Goal: Communication & Community: Answer question/provide support

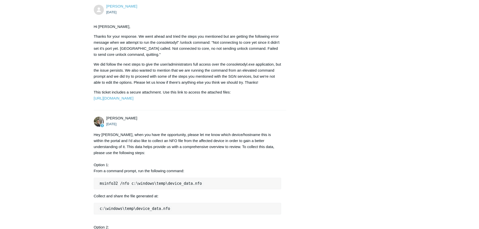
scroll to position [672, 0]
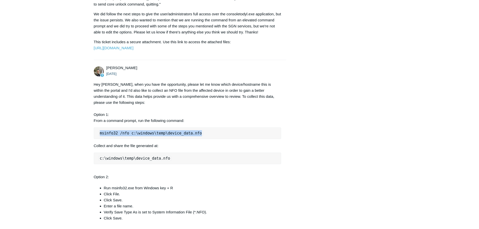
drag, startPoint x: 202, startPoint y: 144, endPoint x: 101, endPoint y: 144, distance: 101.6
click at [100, 139] on pre "msinfo32 /nfo c:\windows\temp\device_data.nfo" at bounding box center [188, 134] width 188 height 12
copy code "msinfo32 /nfo c:\windows\temp\device_data.nfo"
drag, startPoint x: 244, startPoint y: 71, endPoint x: 254, endPoint y: 89, distance: 20.3
click at [243, 60] on li "Justin Gauvin 1 day ago Hi Michael, Thanks for your response. We went ahead and…" at bounding box center [190, 4] width 193 height 112
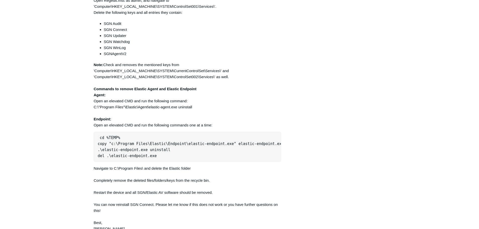
scroll to position [320, 0]
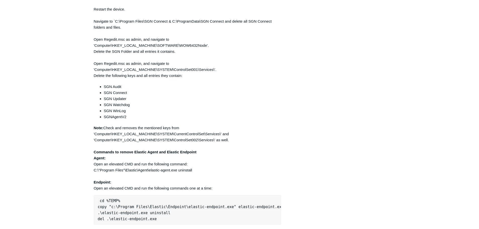
click at [210, 89] on li "SGN Audit" at bounding box center [193, 87] width 178 height 6
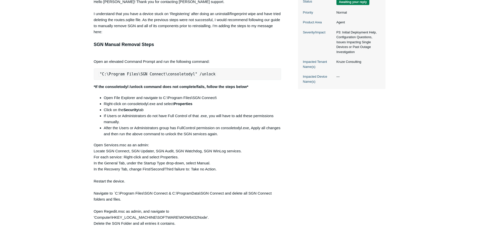
scroll to position [118, 0]
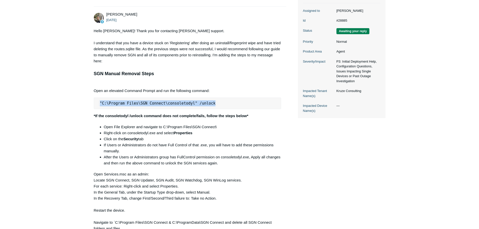
drag, startPoint x: 207, startPoint y: 103, endPoint x: 88, endPoint y: 101, distance: 119.0
copy code ""C:\Program Files\SGN Connect\consoletodyl" /unlock"
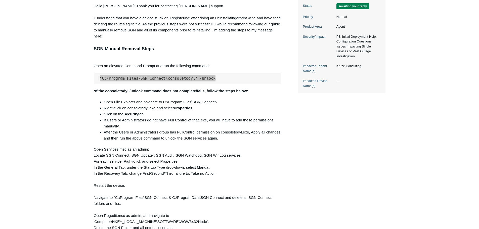
scroll to position [144, 0]
click at [120, 109] on li "Right-click on consoletodyl.exe and select Properties" at bounding box center [193, 108] width 178 height 6
click at [180, 104] on li "Open File Explorer and navigate to C:\Program Files\SGN Connect\" at bounding box center [193, 102] width 178 height 6
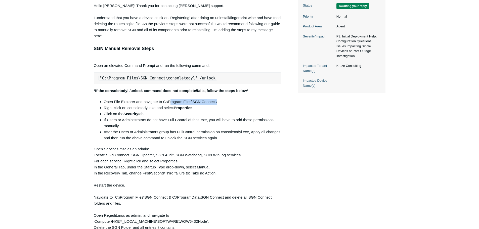
drag, startPoint x: 216, startPoint y: 102, endPoint x: 170, endPoint y: 103, distance: 46.3
click at [170, 103] on li "Open File Explorer and navigate to C:\Program Files\SGN Connect\" at bounding box center [193, 102] width 178 height 6
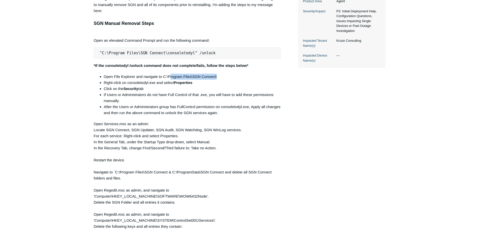
scroll to position [194, 0]
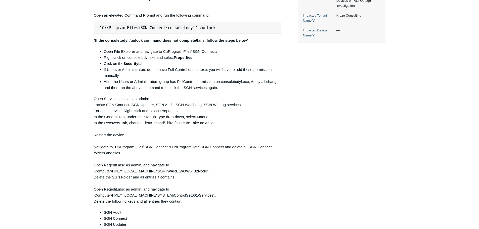
click at [137, 116] on div "Hello Justin! Thank you for contacting Todyl support. I understand that you hav…" at bounding box center [188, 186] width 188 height 469
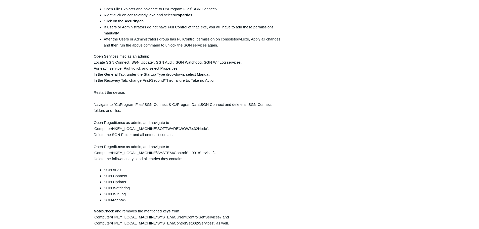
scroll to position [244, 0]
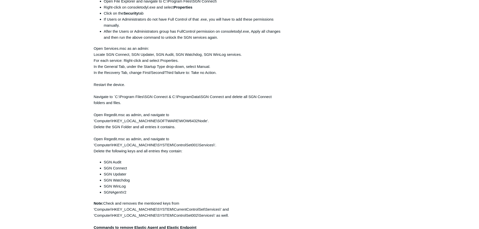
click at [234, 113] on div "Hello Justin! Thank you for contacting Todyl support. I understand that you hav…" at bounding box center [188, 136] width 188 height 469
click at [121, 101] on div "Hello Justin! Thank you for contacting Todyl support. I understand that you hav…" at bounding box center [188, 136] width 188 height 469
drag, startPoint x: 115, startPoint y: 97, endPoint x: 179, endPoint y: 94, distance: 63.5
click at [178, 94] on div "Hello Justin! Thank you for contacting Todyl support. I understand that you hav…" at bounding box center [188, 136] width 188 height 469
click at [204, 96] on div "Hello Justin! Thank you for contacting Todyl support. I understand that you hav…" at bounding box center [188, 136] width 188 height 469
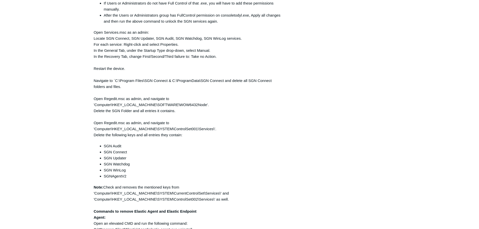
scroll to position [269, 0]
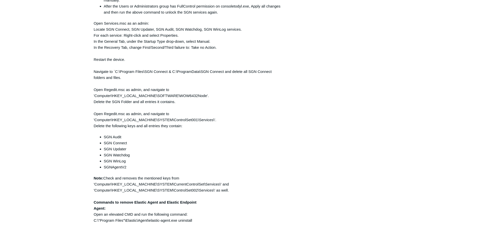
click at [241, 115] on div "Hello Justin! Thank you for contacting Todyl support. I understand that you hav…" at bounding box center [188, 111] width 188 height 469
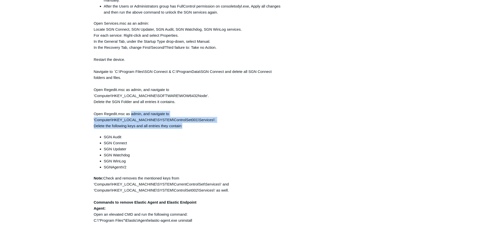
drag, startPoint x: 185, startPoint y: 127, endPoint x: 129, endPoint y: 116, distance: 56.7
click at [129, 116] on div "Hello Justin! Thank you for contacting Todyl support. I understand that you hav…" at bounding box center [188, 111] width 188 height 469
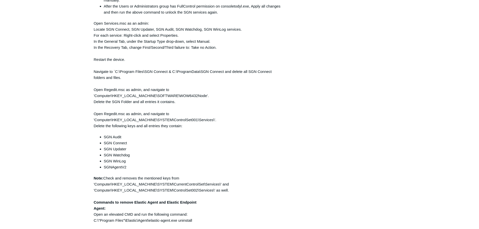
click at [153, 88] on div "Hello Justin! Thank you for contacting Todyl support. I understand that you hav…" at bounding box center [188, 111] width 188 height 469
click at [127, 94] on div "Hello Justin! Thank you for contacting Todyl support. I understand that you hav…" at bounding box center [188, 111] width 188 height 469
drag, startPoint x: 94, startPoint y: 87, endPoint x: 168, endPoint y: 98, distance: 74.4
click at [168, 98] on div "Hello Justin! Thank you for contacting Todyl support. I understand that you hav…" at bounding box center [188, 111] width 188 height 469
click at [180, 102] on div "Hello Justin! Thank you for contacting Todyl support. I understand that you hav…" at bounding box center [188, 111] width 188 height 469
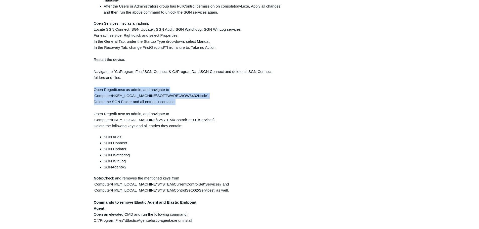
drag, startPoint x: 176, startPoint y: 101, endPoint x: 81, endPoint y: 91, distance: 95.4
drag, startPoint x: 89, startPoint y: 88, endPoint x: 201, endPoint y: 108, distance: 113.7
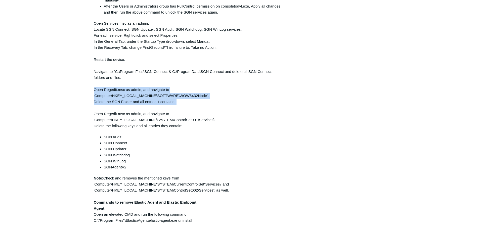
click at [201, 108] on div "Hello Justin! Thank you for contacting Todyl support. I understand that you hav…" at bounding box center [188, 111] width 188 height 469
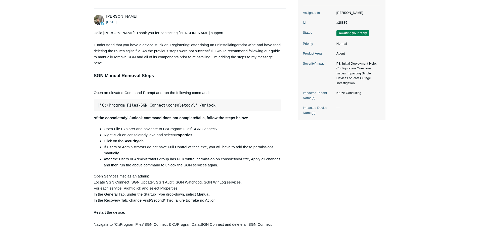
scroll to position [93, 0]
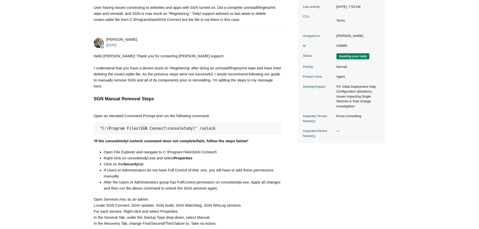
drag, startPoint x: 355, startPoint y: 110, endPoint x: 333, endPoint y: 92, distance: 29.0
click at [333, 92] on dl "Assigned to Michael Tjader Id #28885 Status Awaiting your reply Priority Normal…" at bounding box center [341, 85] width 77 height 115
click at [334, 90] on dd "P3: Initial Deployment Help, Configuration Questions, Issues Impacting Single D…" at bounding box center [357, 96] width 47 height 25
drag, startPoint x: 346, startPoint y: 99, endPoint x: 358, endPoint y: 112, distance: 17.3
click at [358, 109] on dd "P3: Initial Deployment Help, Configuration Questions, Issues Impacting Single D…" at bounding box center [357, 96] width 47 height 25
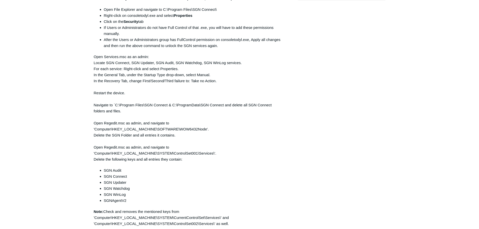
scroll to position [244, 0]
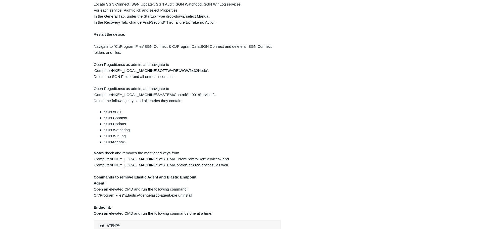
scroll to position [320, 0]
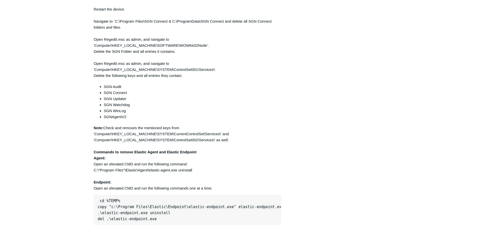
click at [189, 133] on div "Hello Justin! Thank you for contacting Todyl support. I understand that you hav…" at bounding box center [188, 61] width 188 height 469
drag, startPoint x: 95, startPoint y: 133, endPoint x: 219, endPoint y: 135, distance: 123.3
click at [219, 135] on div "Hello Justin! Thank you for contacting Todyl support. I understand that you hav…" at bounding box center [188, 61] width 188 height 469
click at [231, 135] on div "Hello Justin! Thank you for contacting Todyl support. I understand that you hav…" at bounding box center [188, 61] width 188 height 469
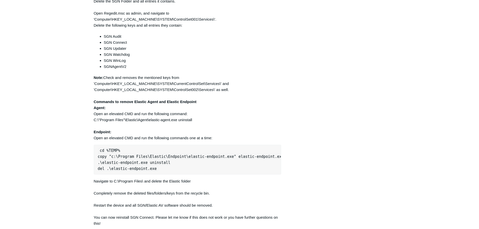
scroll to position [395, 0]
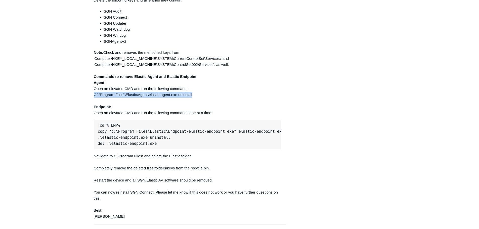
drag, startPoint x: 194, startPoint y: 94, endPoint x: 93, endPoint y: 95, distance: 101.1
click at [93, 95] on main "Requests Contributions Following Todyl Support Center My activities SGN Connect…" at bounding box center [239, 176] width 479 height 1107
copy div "C:\"Program Files"\Elastic\Agent\elastic-agent.exe uninstall"
drag, startPoint x: 98, startPoint y: 126, endPoint x: 139, endPoint y: 127, distance: 40.8
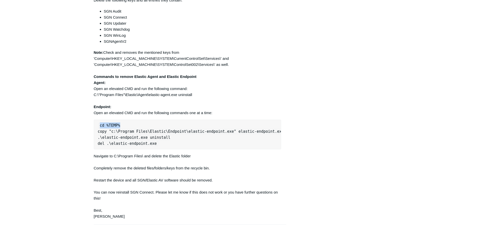
click at [139, 127] on pre "cd %TEMP% copy "c:\Program Files\Elastic\Endpoint\elastic-endpoint.exe" elastic…" at bounding box center [188, 135] width 188 height 30
copy code "cd %TEMP%"
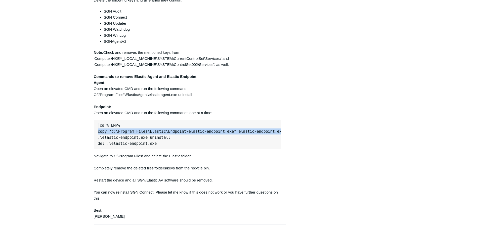
drag, startPoint x: 98, startPoint y: 132, endPoint x: 297, endPoint y: 125, distance: 199.1
click at [268, 132] on pre "cd %TEMP% copy "c:\Program Files\Elastic\Endpoint\elastic-endpoint.exe" elastic…" at bounding box center [188, 135] width 188 height 30
copy code "copy "c:\Program Files\Elastic\Endpoint\elastic-endpoint.exe" elastic-endpoint.…"
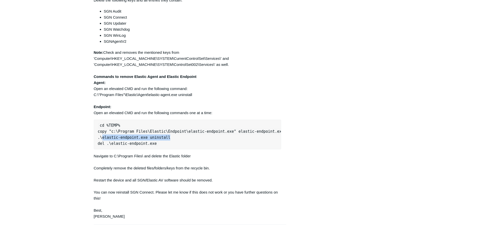
drag, startPoint x: 150, startPoint y: 138, endPoint x: 108, endPoint y: 137, distance: 42.8
click at [103, 139] on pre "cd %TEMP% copy "c:\Program Files\Elastic\Endpoint\elastic-endpoint.exe" elastic…" at bounding box center [188, 135] width 188 height 30
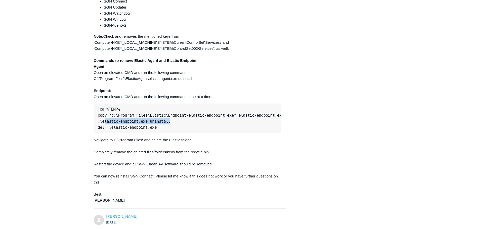
scroll to position [420, 0]
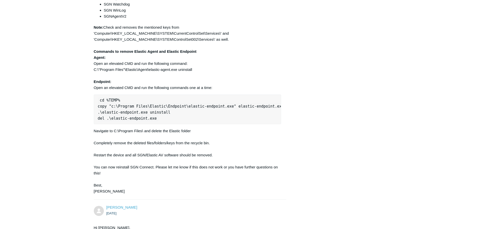
click at [361, 97] on div "[PERSON_NAME] [DATE] User having issues connecting to websites and apps with SG…" at bounding box center [240, 178] width 292 height 1052
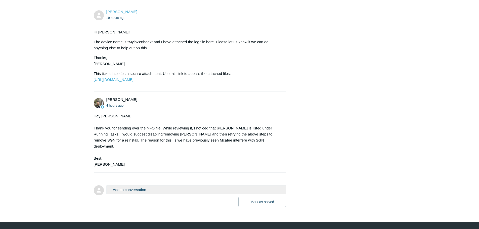
scroll to position [948, 0]
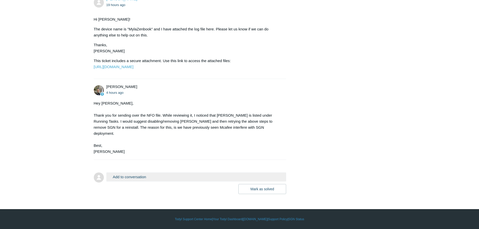
click at [140, 177] on button "Add to conversation" at bounding box center [196, 177] width 180 height 9
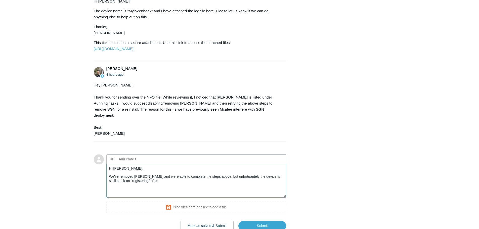
click at [117, 198] on textarea "Hi Michael, We've removed McAfee and were able to complete the steps above, but…" at bounding box center [196, 181] width 180 height 34
drag, startPoint x: 233, startPoint y: 192, endPoint x: 233, endPoint y: 196, distance: 4.1
click at [214, 195] on textarea "Hi Michael, We've removed McAfee and were able to complete the steps above, but…" at bounding box center [196, 181] width 180 height 34
click at [213, 198] on textarea "Hi Michael, We've removed McAfee and were able to complete the steps above to c…" at bounding box center [196, 181] width 180 height 34
drag, startPoint x: 202, startPoint y: 199, endPoint x: 197, endPoint y: 199, distance: 4.8
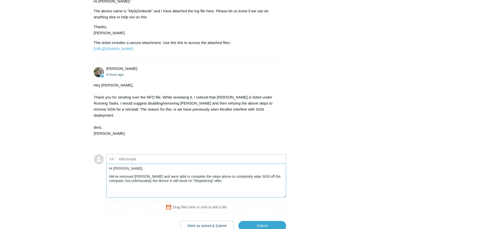
click at [197, 198] on textarea "Hi Michael, We've removed McAfee and were able to complete the steps above to c…" at bounding box center [196, 181] width 180 height 34
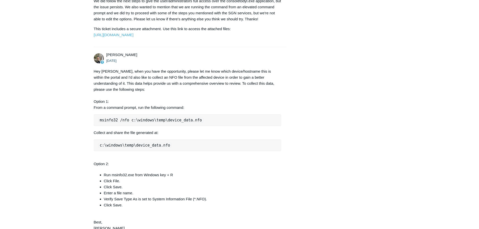
scroll to position [697, 0]
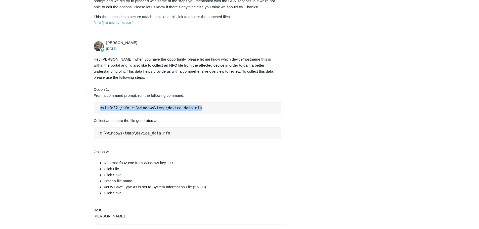
drag, startPoint x: 171, startPoint y: 117, endPoint x: 326, endPoint y: 161, distance: 160.7
click at [99, 114] on pre "msinfo32 /nfo c:\windows\temp\device_data.nfo" at bounding box center [188, 108] width 188 height 12
copy code "msinfo32 /nfo c:\windows\temp\device_data.nfo"
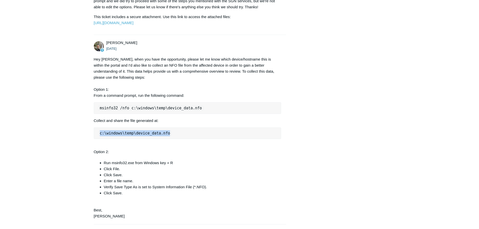
drag, startPoint x: 170, startPoint y: 144, endPoint x: 97, endPoint y: 142, distance: 72.7
click at [97, 139] on pre "c:\windows\temp\device_data.nfo" at bounding box center [188, 134] width 188 height 12
copy code "c:\windows\temp\device_data.nfo"
drag, startPoint x: 54, startPoint y: 61, endPoint x: 44, endPoint y: 0, distance: 61.7
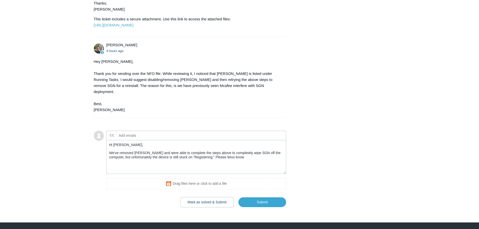
scroll to position [1004, 0]
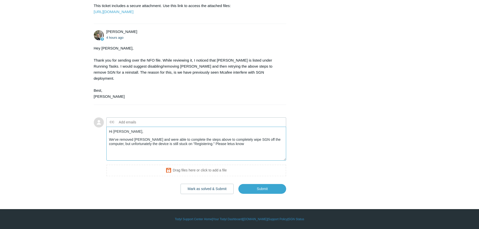
drag, startPoint x: 235, startPoint y: 142, endPoint x: 223, endPoint y: 144, distance: 11.8
click at [233, 142] on textarea "Hi Michael, We've removed McAfee and were able to complete the steps above to c…" at bounding box center [196, 144] width 180 height 34
click at [215, 145] on textarea "Hi Michael, We've removed McAfee and were able to complete the steps above to c…" at bounding box center [196, 144] width 180 height 34
drag, startPoint x: 230, startPoint y: 144, endPoint x: 235, endPoint y: 143, distance: 4.8
click at [231, 144] on textarea "Hi Michael, We've removed McAfee and were able to complete the steps above to c…" at bounding box center [196, 144] width 180 height 34
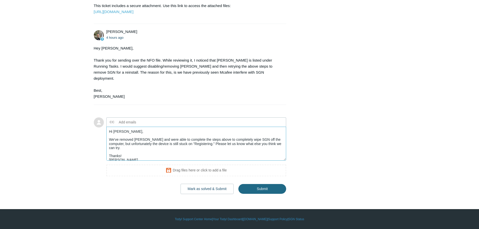
type textarea "Hi Michael, We've removed McAfee and were able to complete the steps above to c…"
click at [260, 188] on input "Submit" at bounding box center [262, 189] width 48 height 10
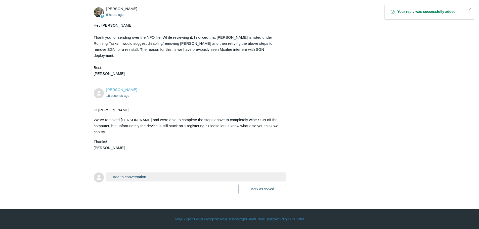
scroll to position [1020, 0]
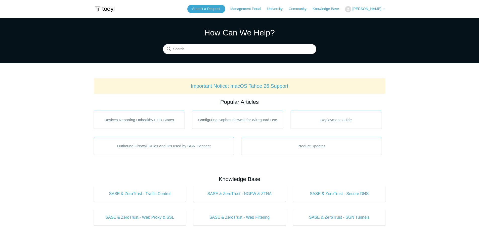
click at [364, 7] on span "[PERSON_NAME]" at bounding box center [366, 9] width 29 height 4
click at [371, 20] on link "My Support Requests" at bounding box center [369, 19] width 49 height 9
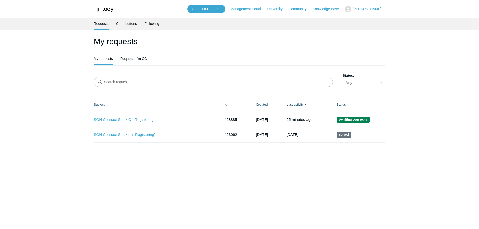
click at [120, 118] on link "SGN Connect Stuck On Registering" at bounding box center [153, 120] width 119 height 6
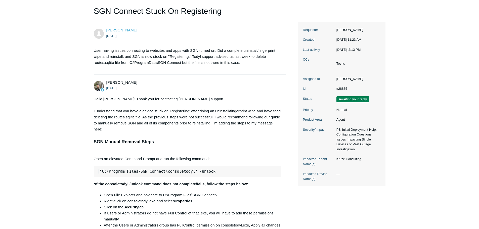
scroll to position [75, 0]
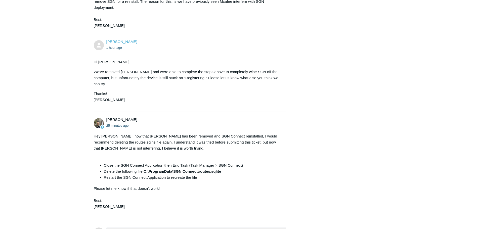
scroll to position [1082, 0]
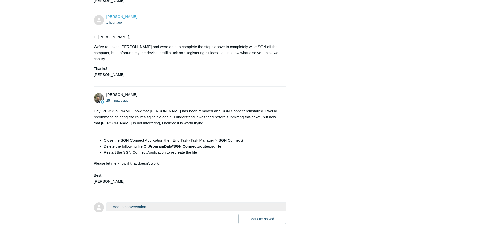
drag, startPoint x: 296, startPoint y: 159, endPoint x: 291, endPoint y: 156, distance: 5.2
